Goal: Obtain resource: Download file/media

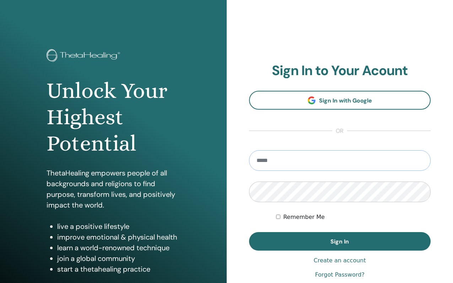
type input "**********"
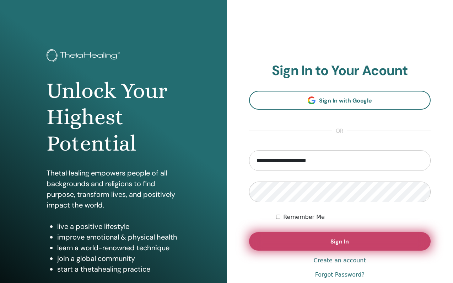
click at [282, 234] on button "Sign In" at bounding box center [340, 241] width 182 height 18
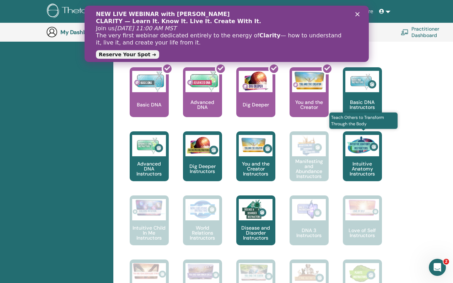
scroll to position [315, 0]
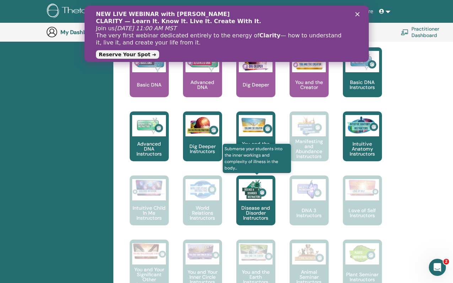
click at [264, 205] on p "Disease and Disorder Instructors" at bounding box center [255, 212] width 39 height 15
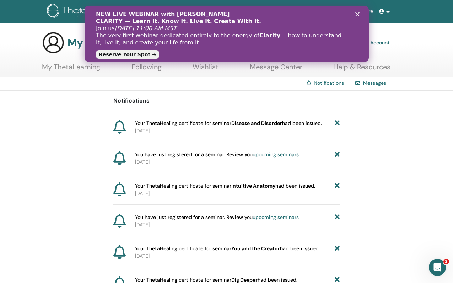
click at [358, 17] on div "NEW LIVE WEBINAR with Vianna Stibal CLARITY — Learn It. Know It. Live It. Creat…" at bounding box center [226, 34] width 284 height 50
click at [358, 15] on icon "Schließen" at bounding box center [357, 14] width 4 height 4
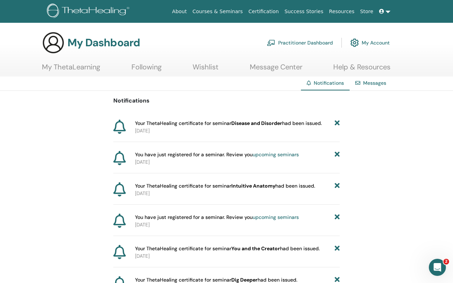
click at [390, 11] on link at bounding box center [384, 11] width 17 height 13
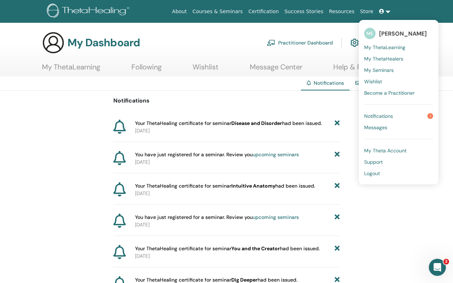
click at [431, 116] on span "1" at bounding box center [431, 116] width 6 height 6
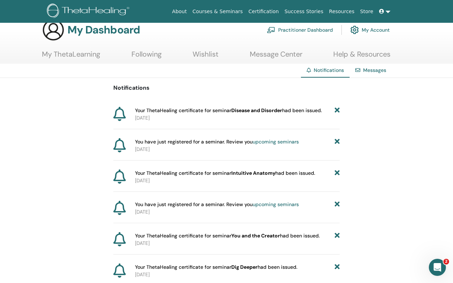
scroll to position [13, 0]
click at [70, 53] on link "My ThetaLearning" at bounding box center [71, 56] width 58 height 14
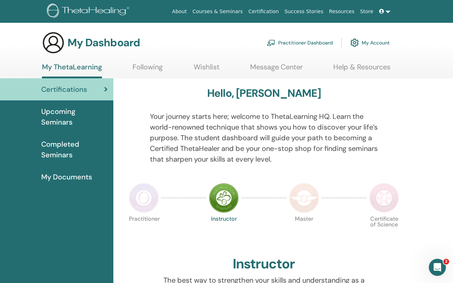
click at [57, 153] on span "Completed Seminars" at bounding box center [74, 149] width 66 height 21
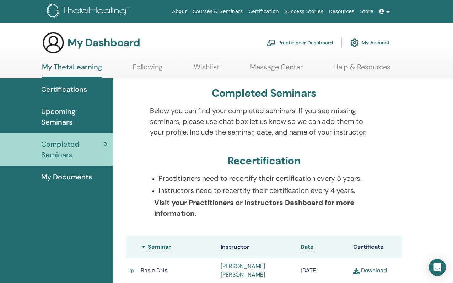
click at [59, 180] on span "My Documents" at bounding box center [66, 176] width 51 height 11
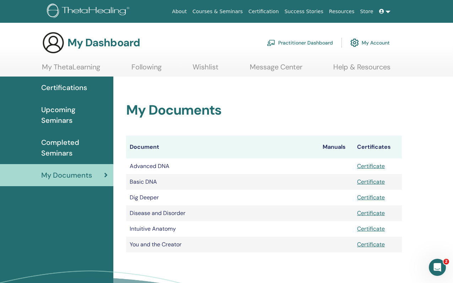
click at [379, 214] on link "Certificate" at bounding box center [371, 212] width 28 height 7
